Goal: Find specific page/section: Find specific page/section

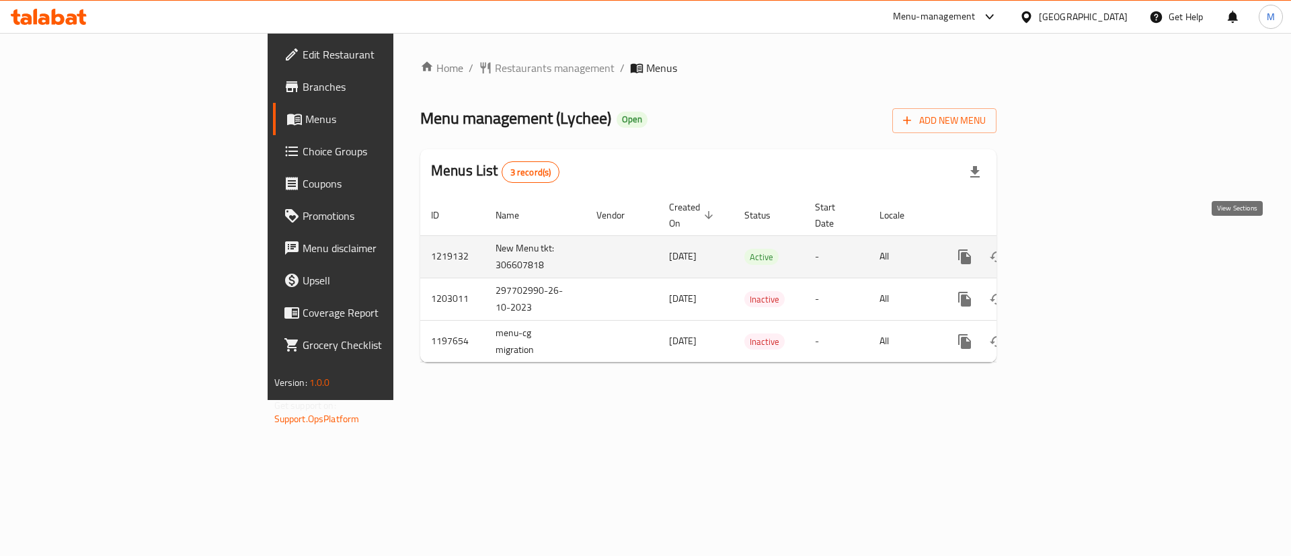
click at [1070, 249] on icon "enhanced table" at bounding box center [1062, 257] width 16 height 16
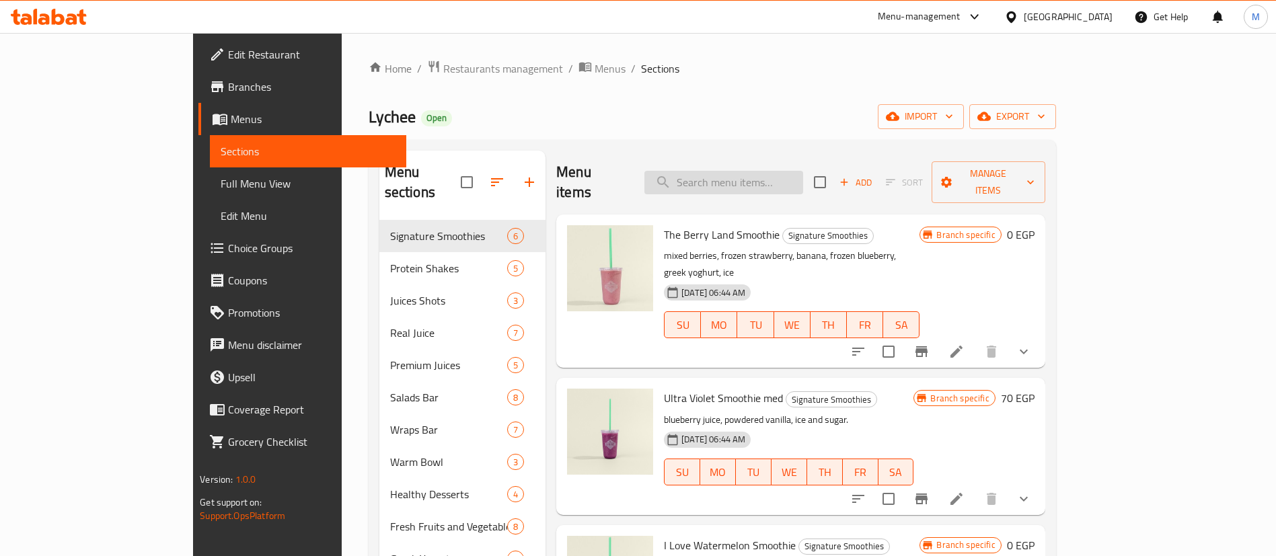
click at [785, 171] on input "search" at bounding box center [723, 183] width 159 height 24
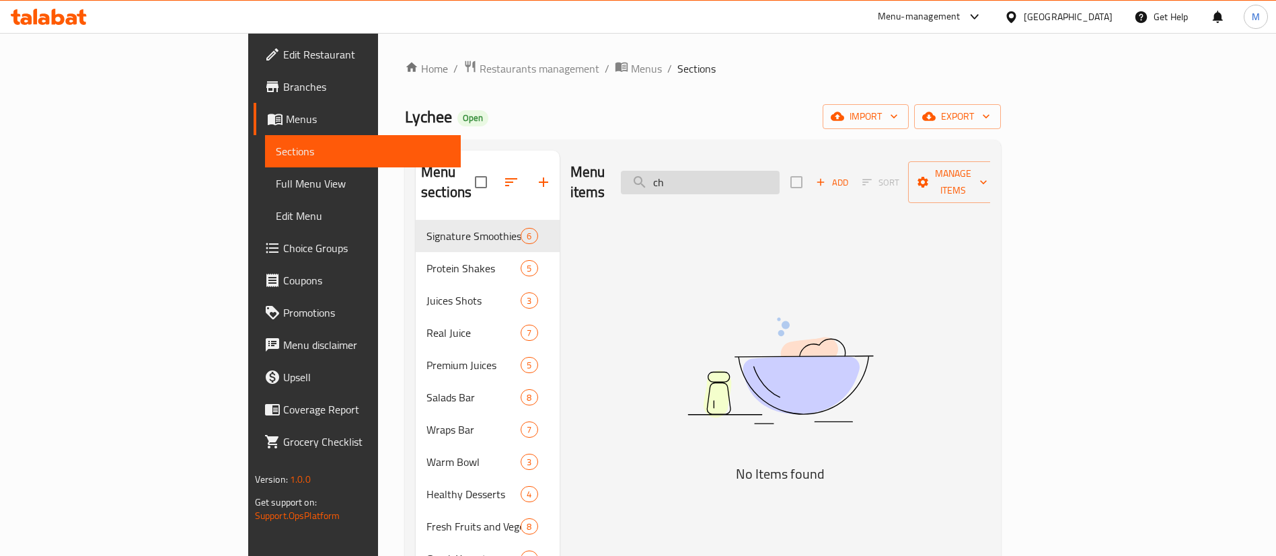
type input "c"
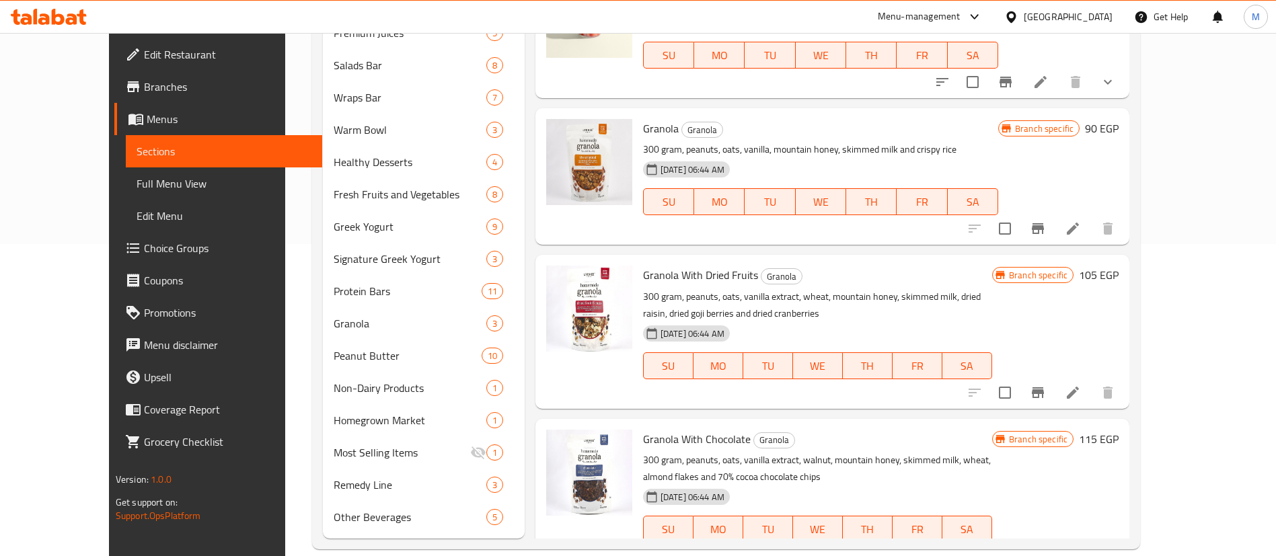
scroll to position [327, 0]
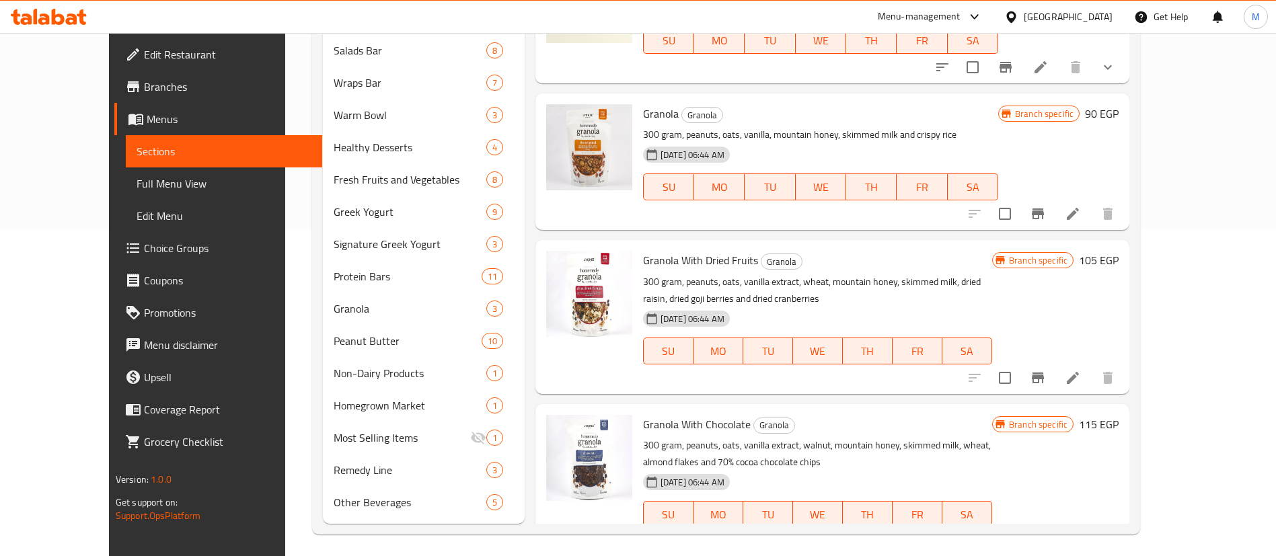
type input "granola"
click at [668, 414] on span "Granola With Chocolate" at bounding box center [697, 424] width 108 height 20
copy h6 "Granola With Chocolate"
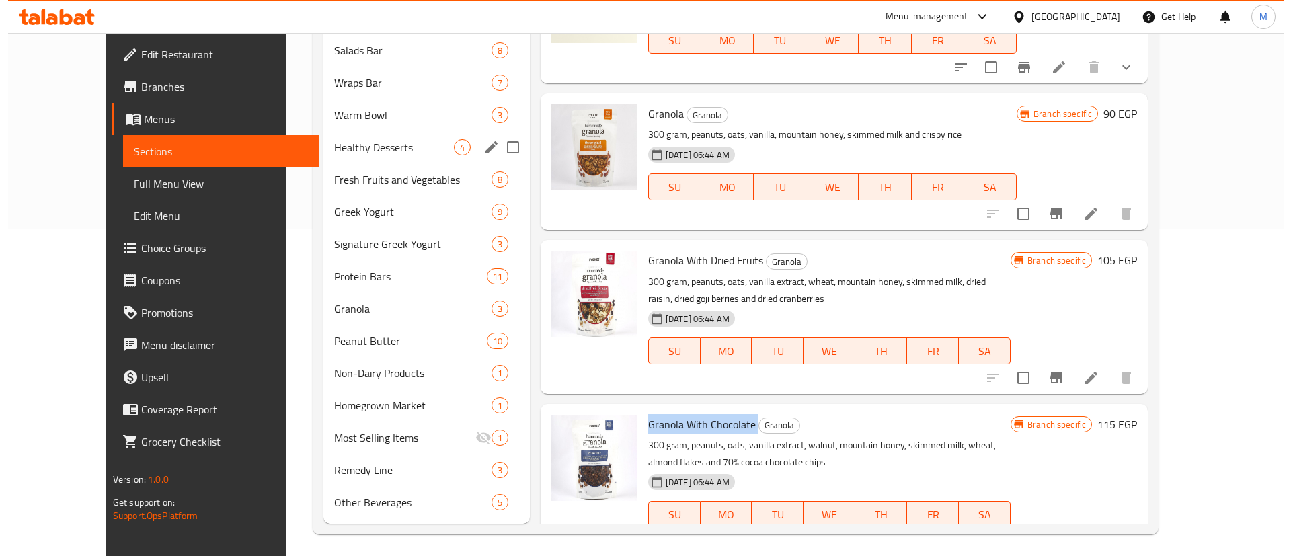
scroll to position [0, 0]
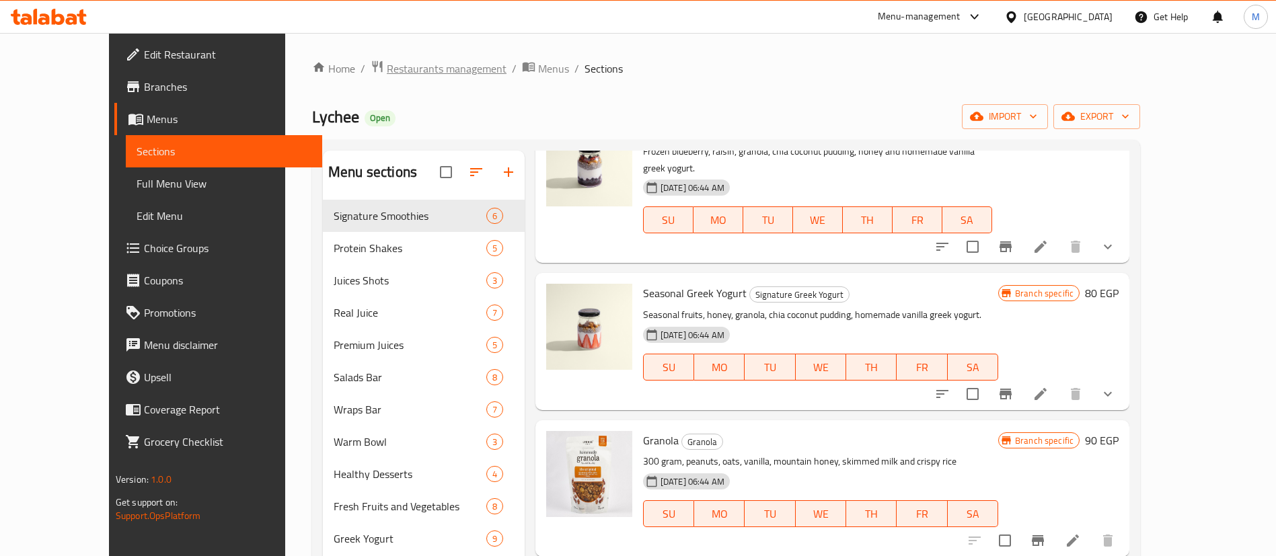
click at [395, 64] on span "Restaurants management" at bounding box center [447, 69] width 120 height 16
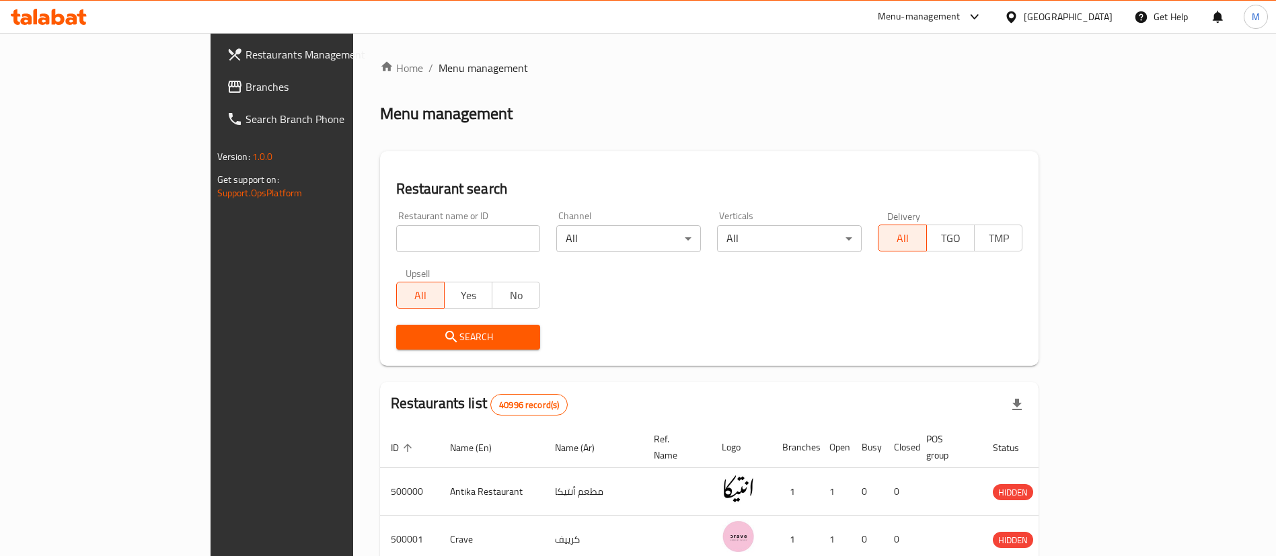
click at [396, 223] on div "Restaurant name or ID Restaurant name or ID" at bounding box center [468, 231] width 145 height 41
click at [396, 233] on input "search" at bounding box center [468, 238] width 145 height 27
type input "[PERSON_NAME]"
click button "Search" at bounding box center [468, 337] width 145 height 25
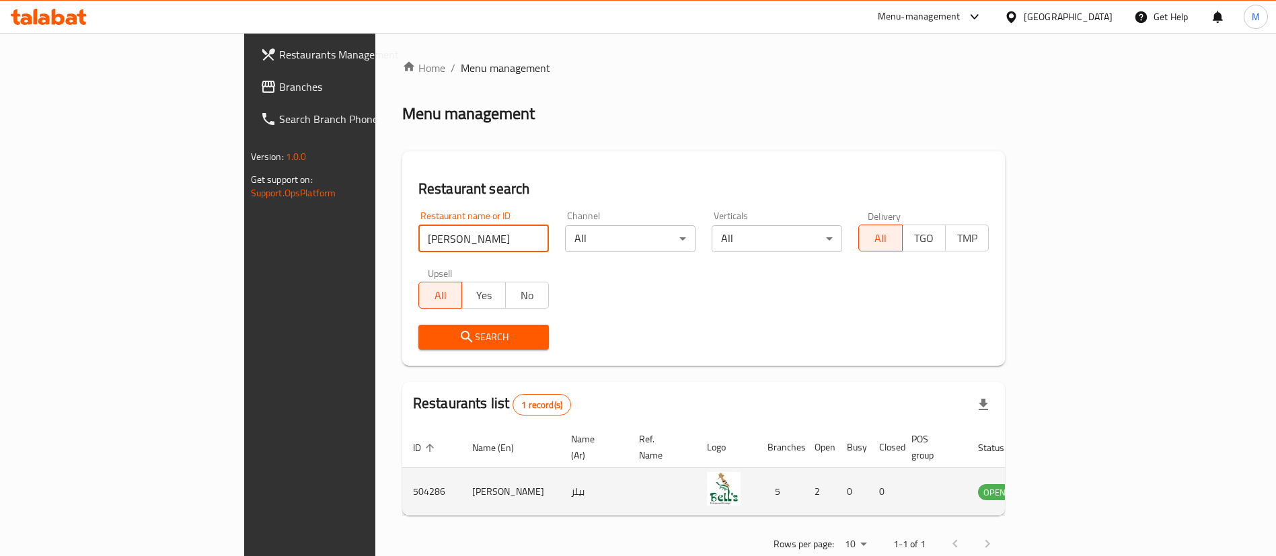
click at [402, 472] on td "504286" at bounding box center [431, 492] width 59 height 48
copy td "504286"
click at [1064, 487] on icon "enhanced table" at bounding box center [1056, 492] width 15 height 11
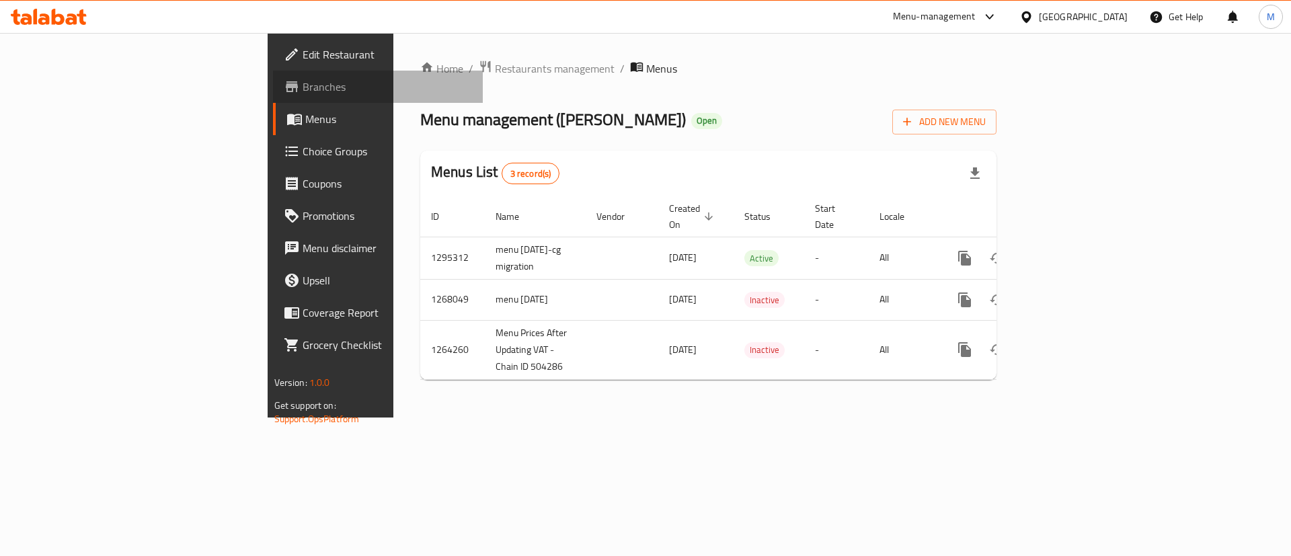
click at [273, 97] on link "Branches" at bounding box center [378, 87] width 210 height 32
